Goal: Task Accomplishment & Management: Manage account settings

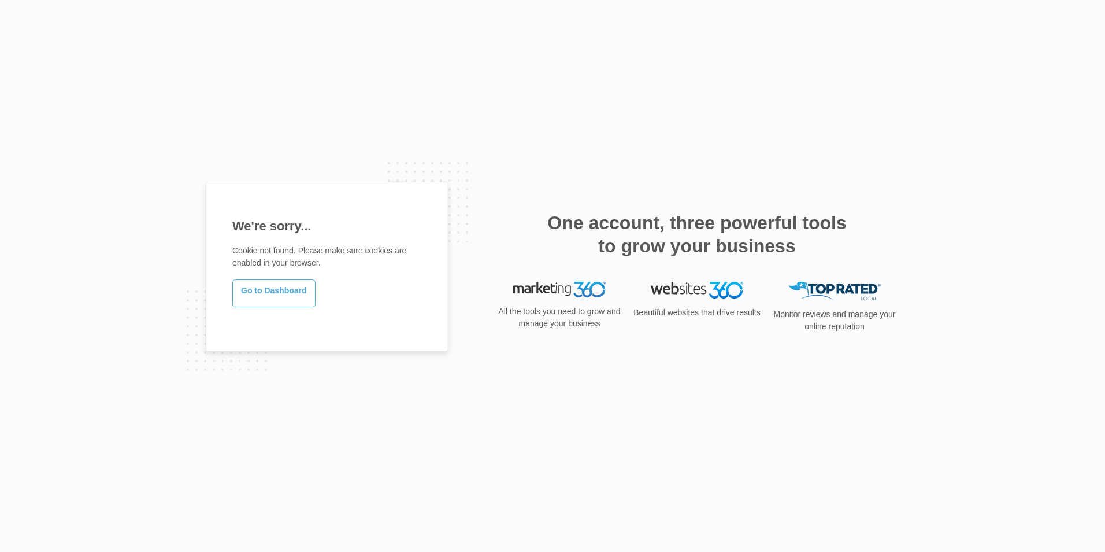
click at [247, 297] on link "Go to Dashboard" at bounding box center [273, 293] width 83 height 28
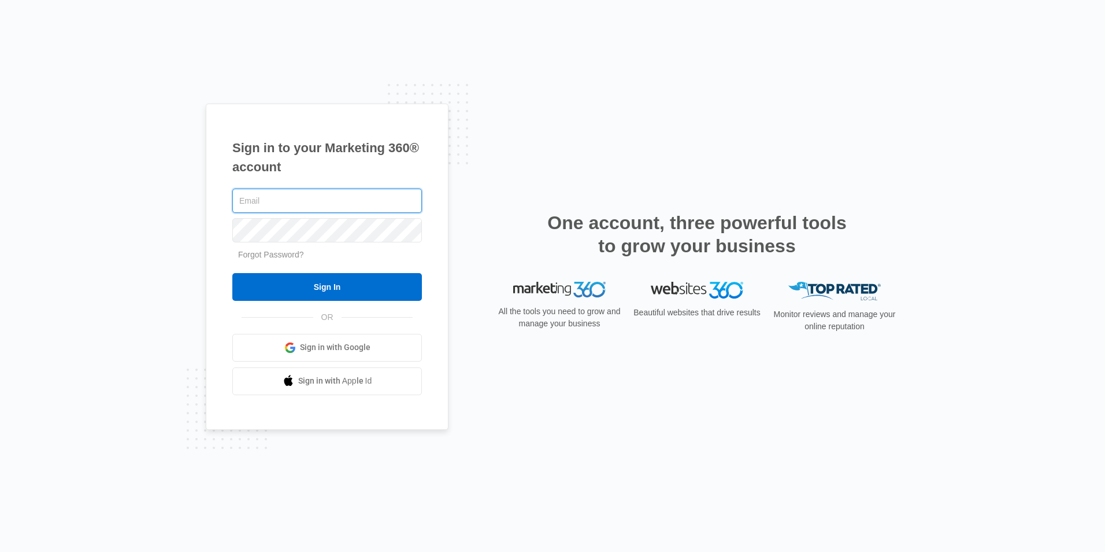
type input "[PERSON_NAME][EMAIL_ADDRESS][DOMAIN_NAME]"
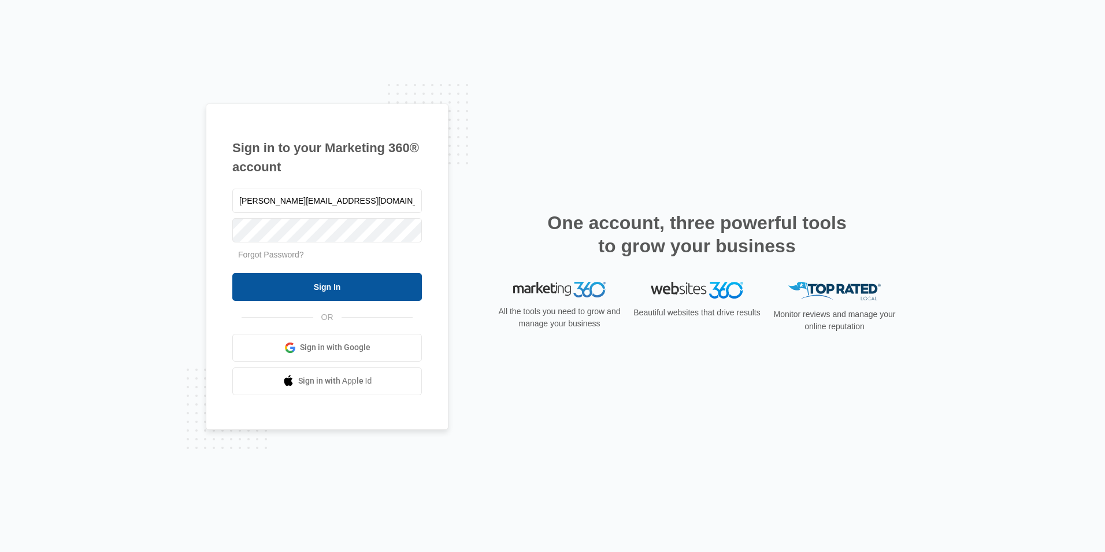
click at [306, 280] on input "Sign In" at bounding box center [327, 287] width 190 height 28
